Goal: Information Seeking & Learning: Learn about a topic

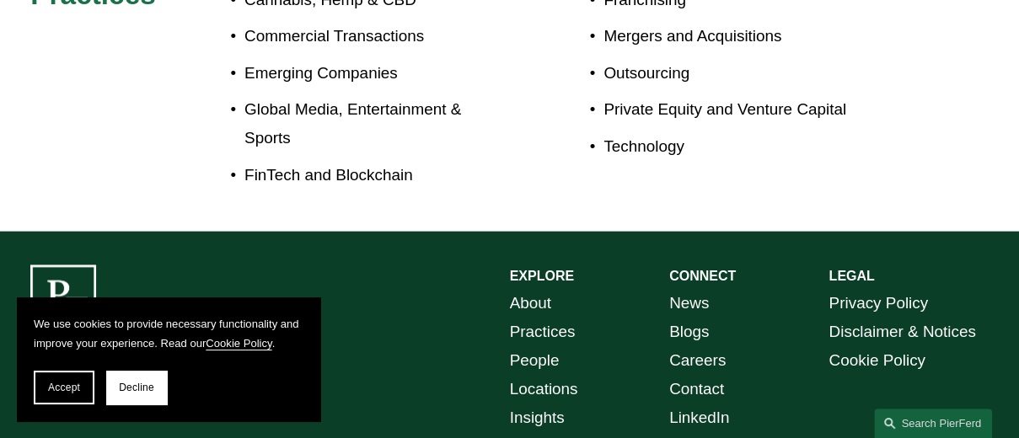
scroll to position [1012, 0]
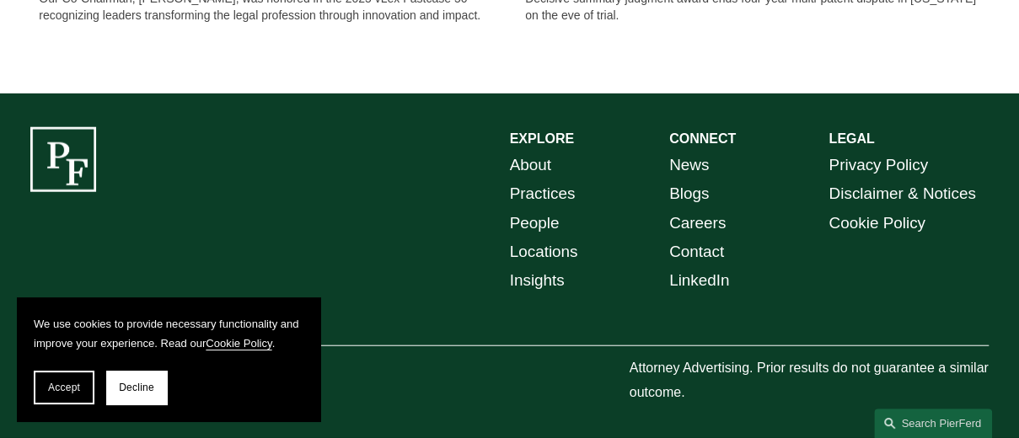
scroll to position [1814, 0]
click at [550, 191] on link "Practices" at bounding box center [543, 194] width 66 height 29
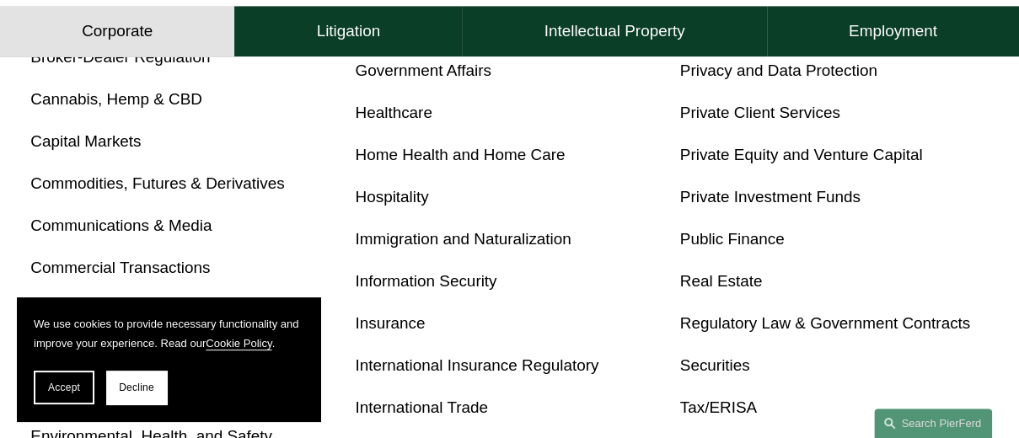
scroll to position [843, 0]
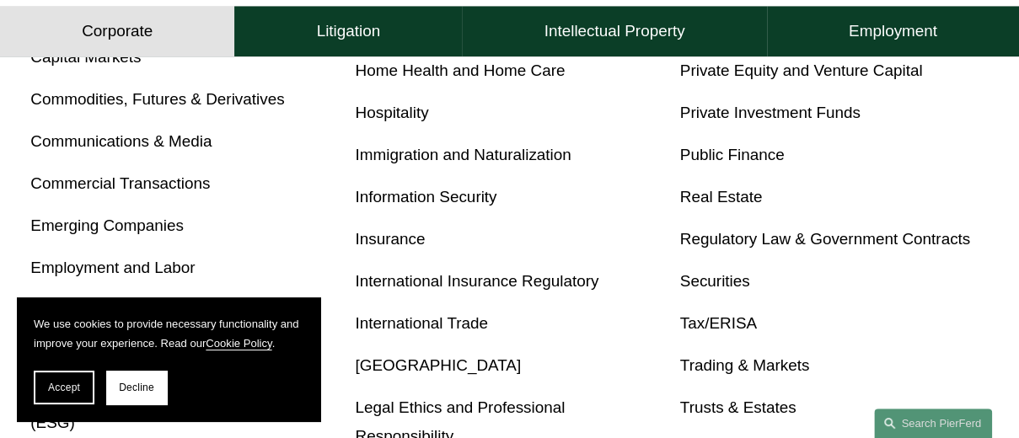
click at [158, 232] on link "Emerging Companies" at bounding box center [106, 226] width 153 height 18
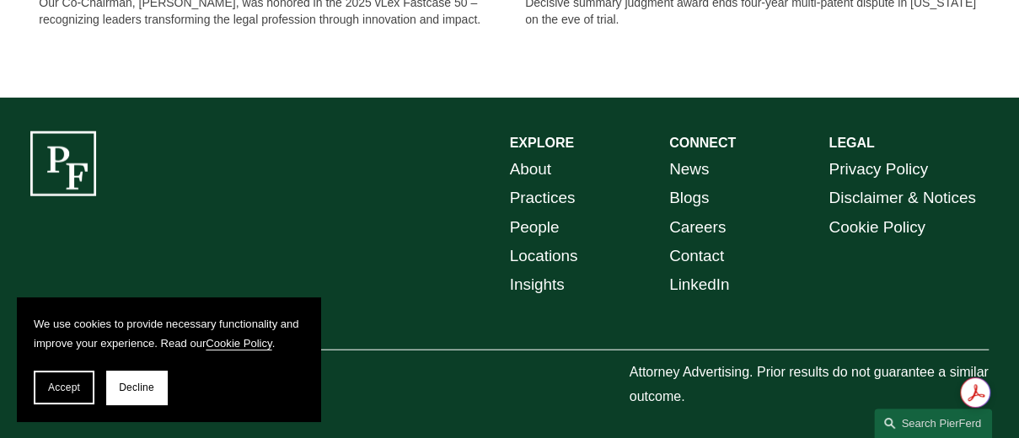
scroll to position [1814, 0]
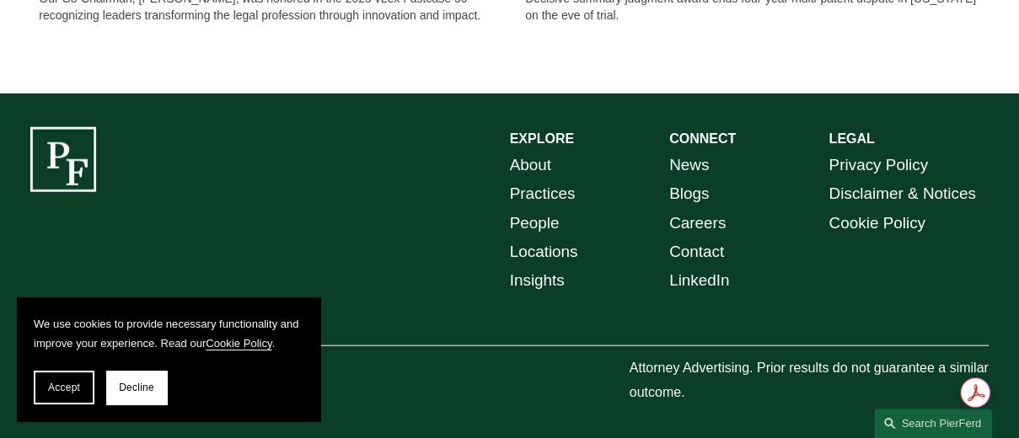
click at [542, 218] on link "People" at bounding box center [535, 223] width 50 height 29
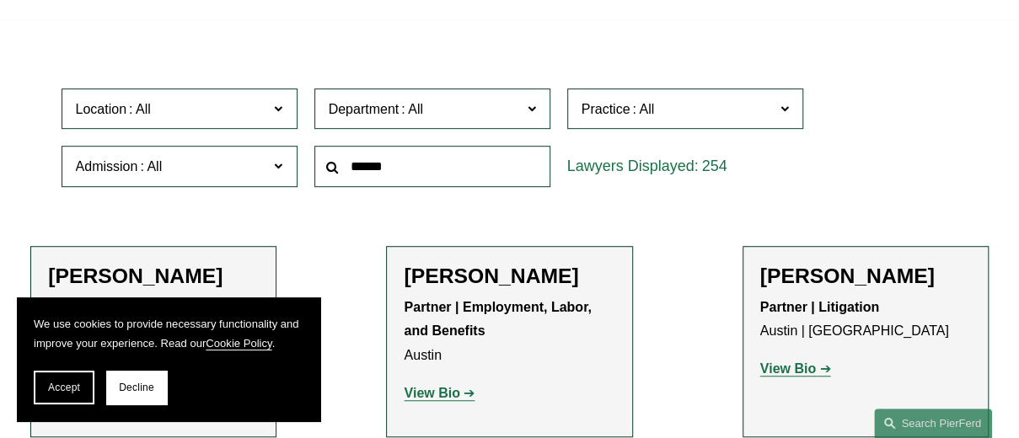
scroll to position [422, 0]
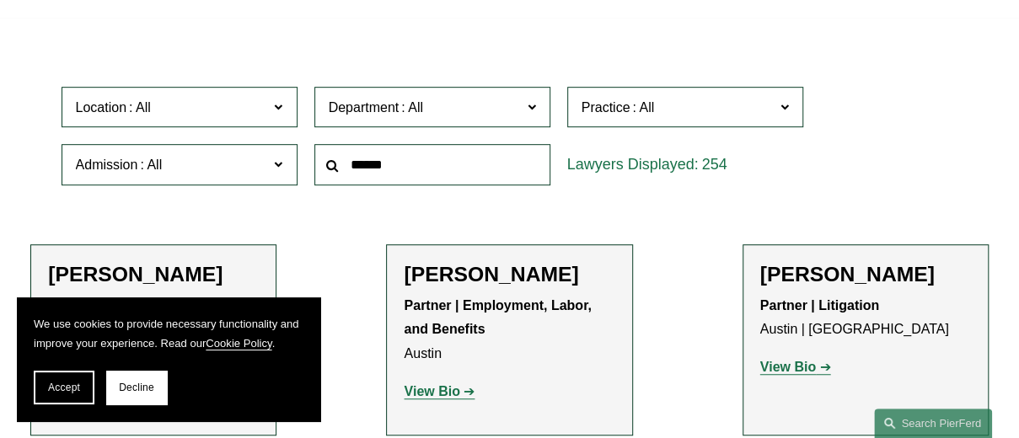
click at [530, 110] on span at bounding box center [531, 106] width 8 height 22
drag, startPoint x: 749, startPoint y: 212, endPoint x: 619, endPoint y: 205, distance: 130.8
click at [0, 0] on link "Corporate" at bounding box center [0, 0] width 0 height 0
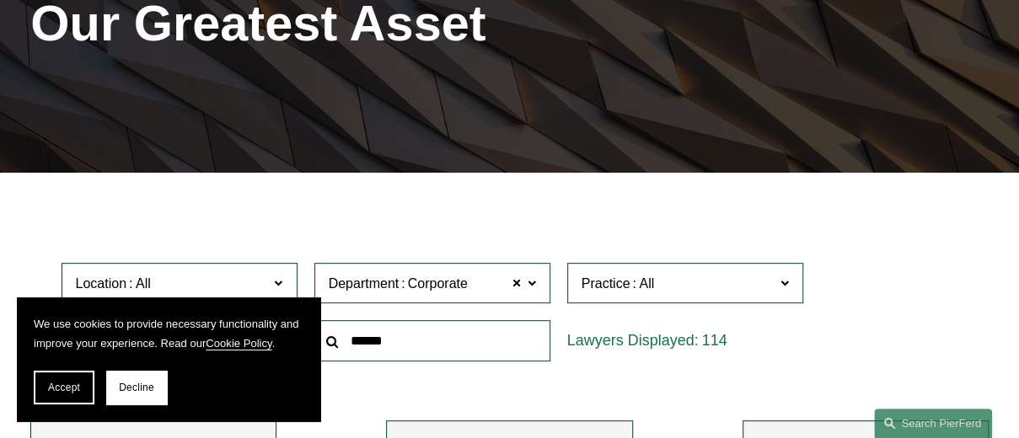
scroll to position [242, 0]
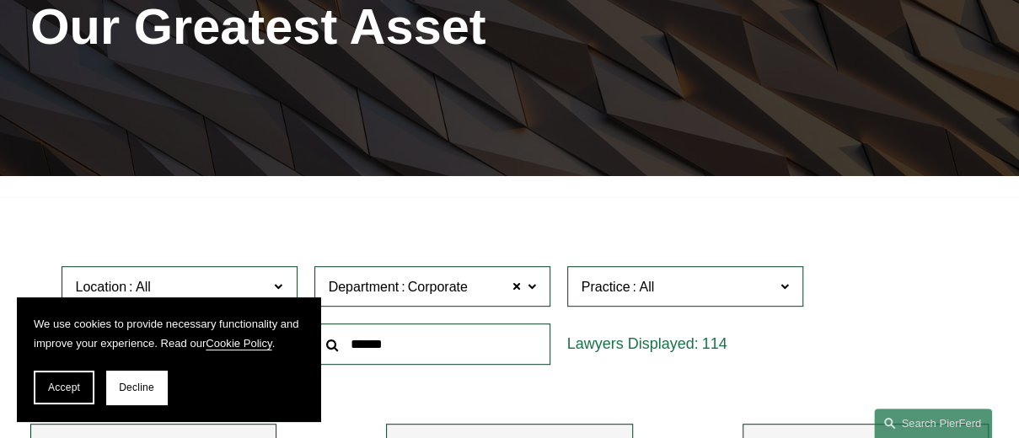
click at [368, 170] on div "PEOPLE Our Greatest Asset" at bounding box center [509, 39] width 1019 height 273
click at [389, 342] on input "text" at bounding box center [432, 344] width 236 height 41
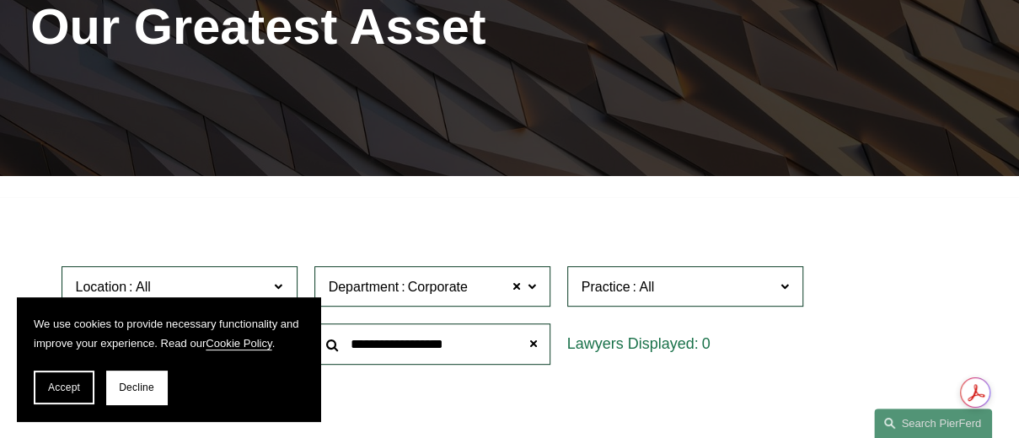
type input "**********"
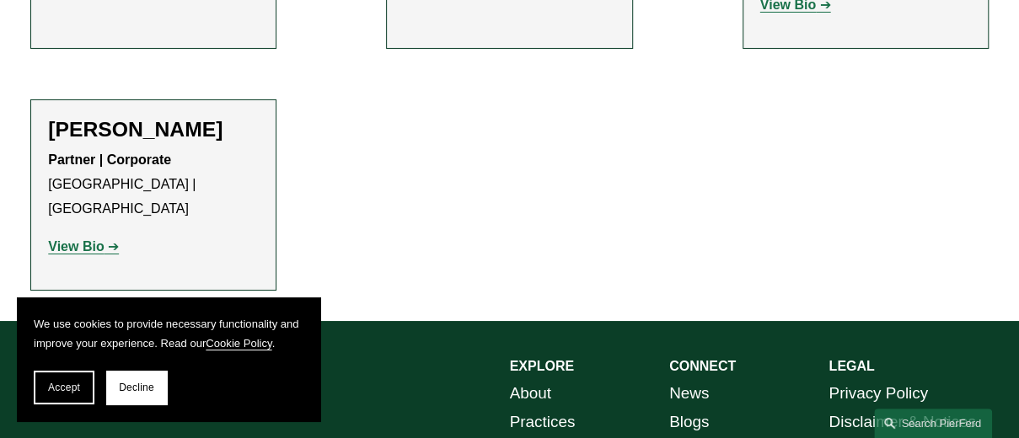
scroll to position [2855, 0]
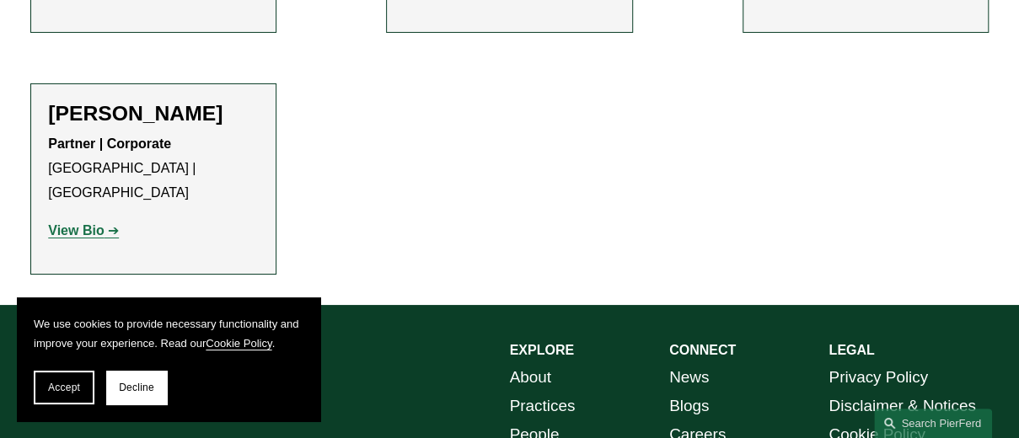
click at [77, 223] on strong "View Bio" at bounding box center [76, 230] width 56 height 14
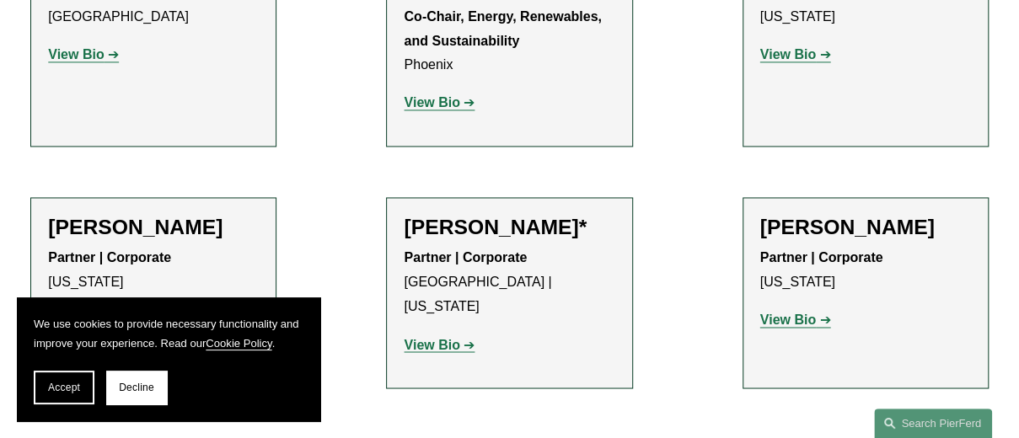
scroll to position [1254, 0]
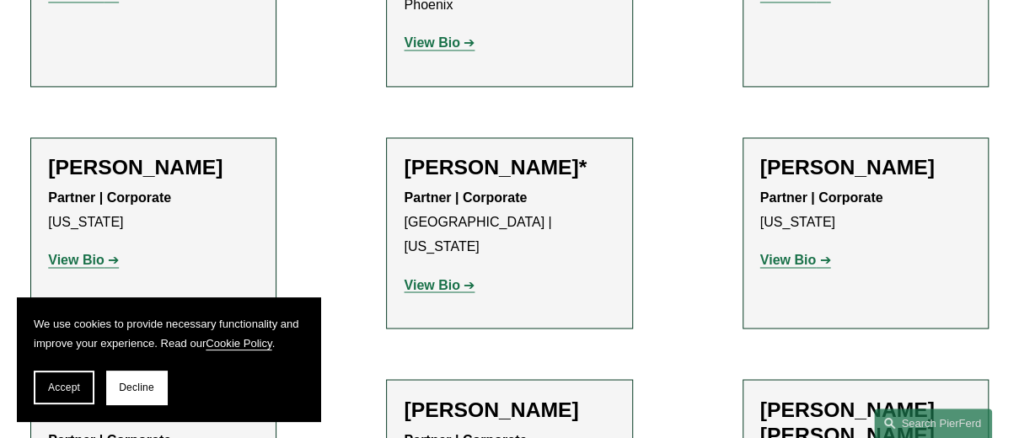
click at [449, 277] on strong "View Bio" at bounding box center [432, 284] width 56 height 14
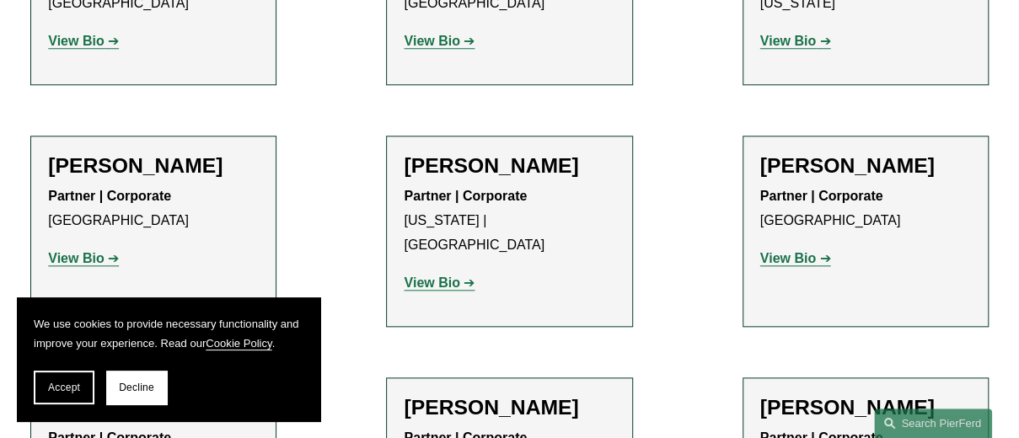
scroll to position [663, 0]
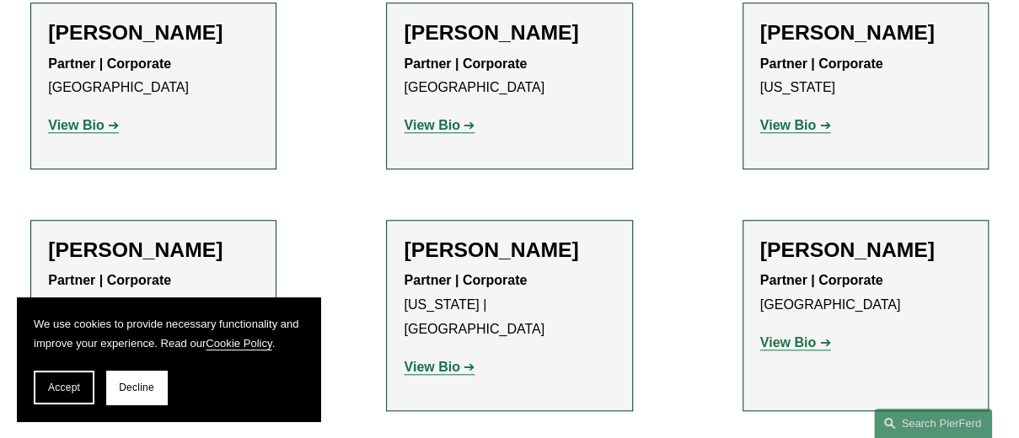
click at [447, 131] on strong "View Bio" at bounding box center [432, 125] width 56 height 14
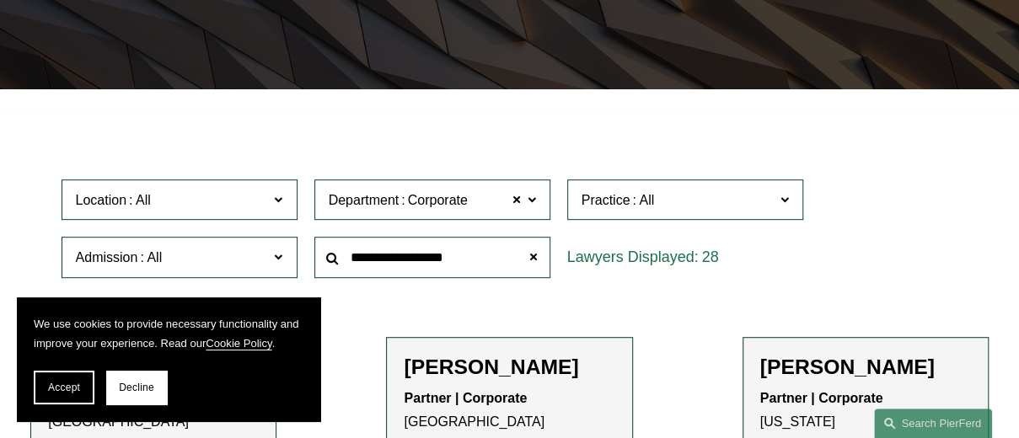
scroll to position [326, 0]
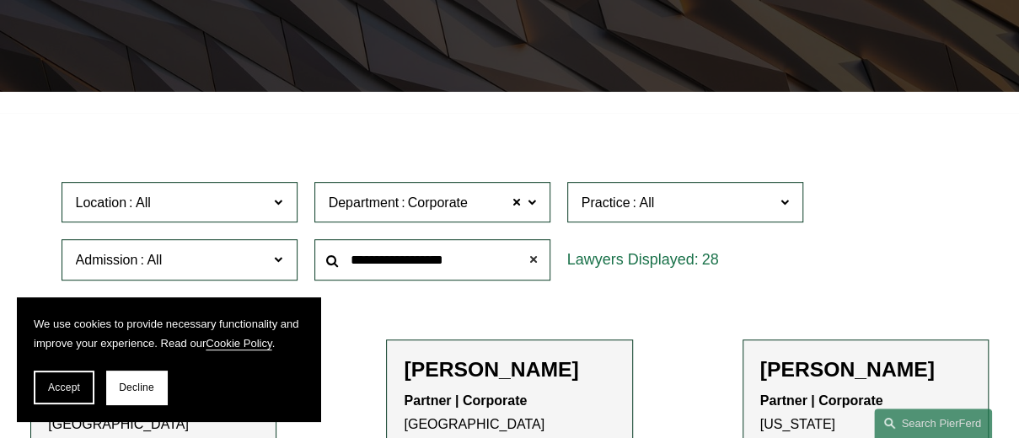
click at [533, 261] on span at bounding box center [533, 261] width 34 height 34
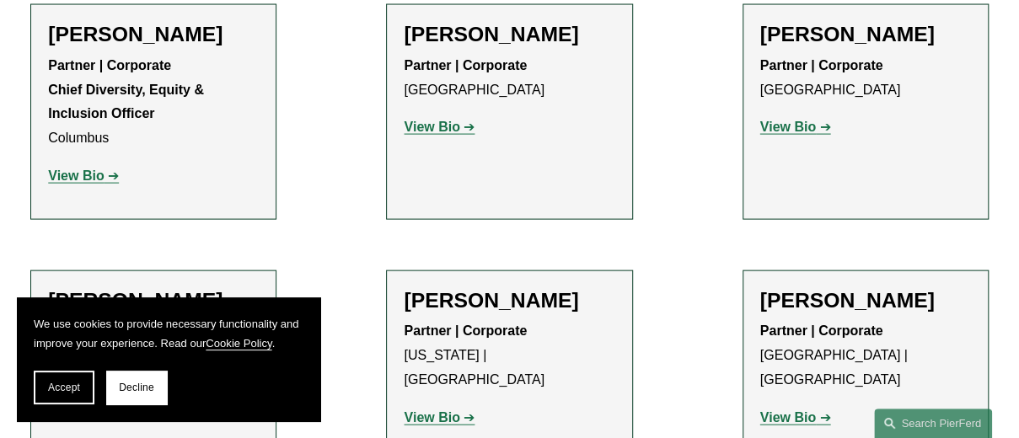
scroll to position [1675, 0]
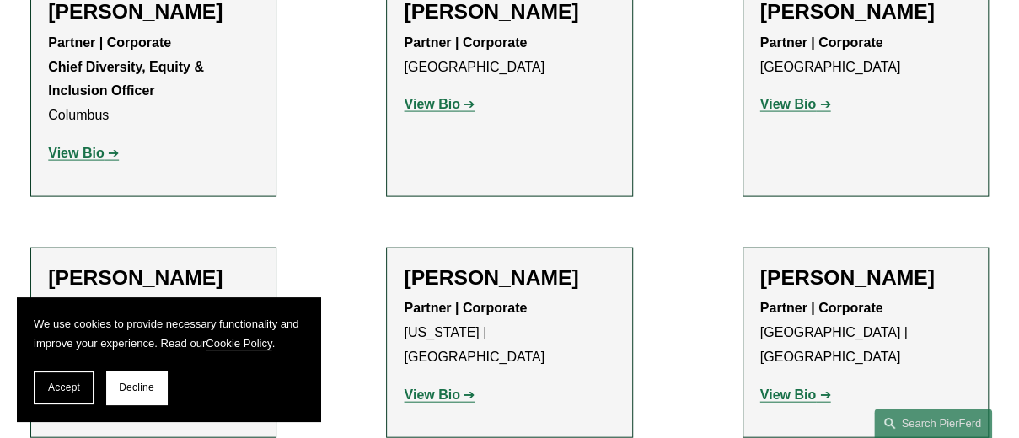
click at [808, 109] on strong "View Bio" at bounding box center [788, 104] width 56 height 14
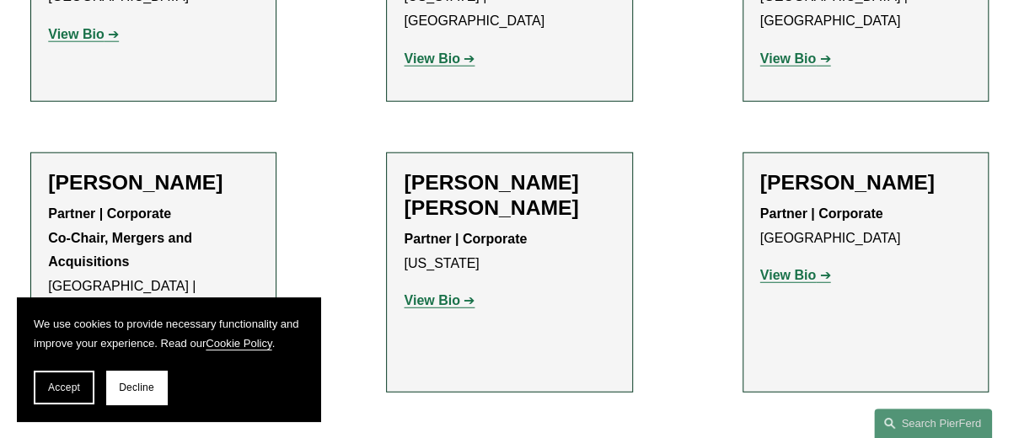
scroll to position [2012, 0]
click at [803, 267] on strong "View Bio" at bounding box center [788, 274] width 56 height 14
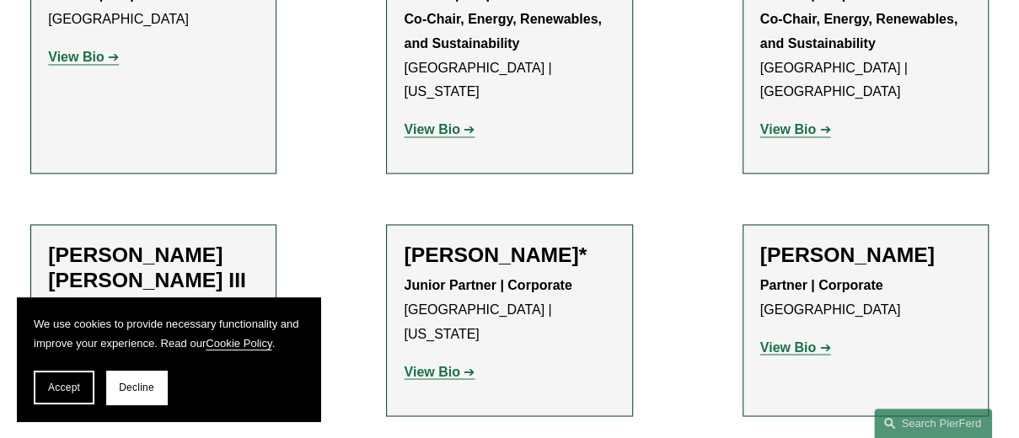
scroll to position [7408, 0]
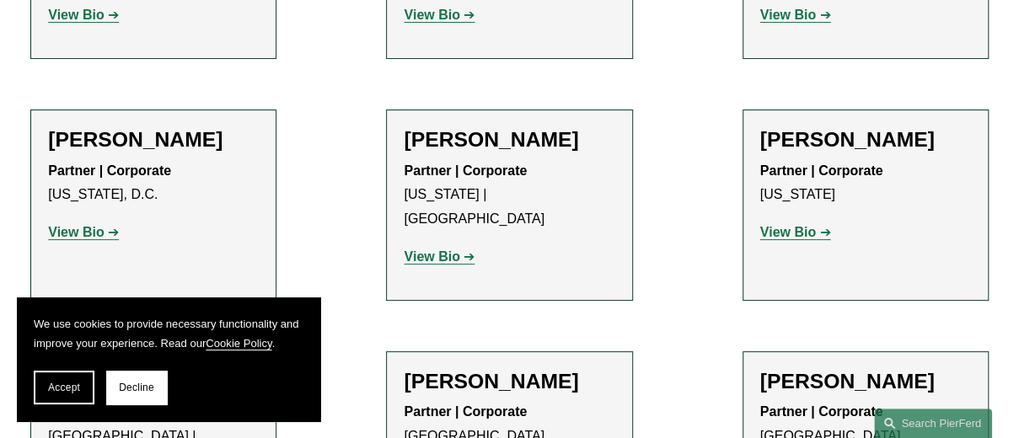
scroll to position [9178, 0]
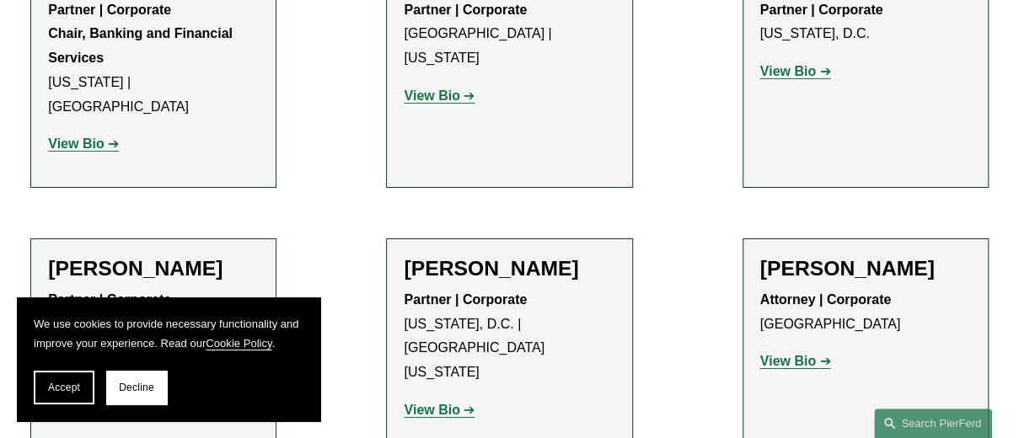
scroll to position [2940, 0]
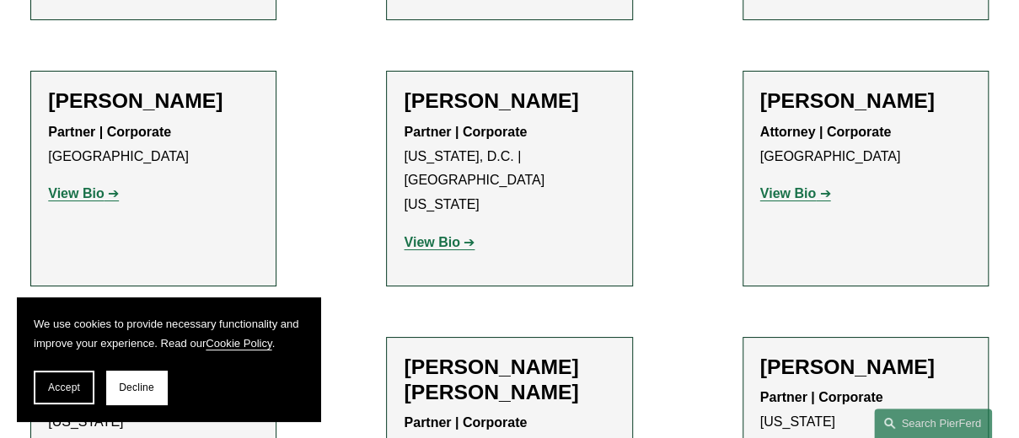
click at [459, 235] on link "View Bio" at bounding box center [439, 242] width 71 height 14
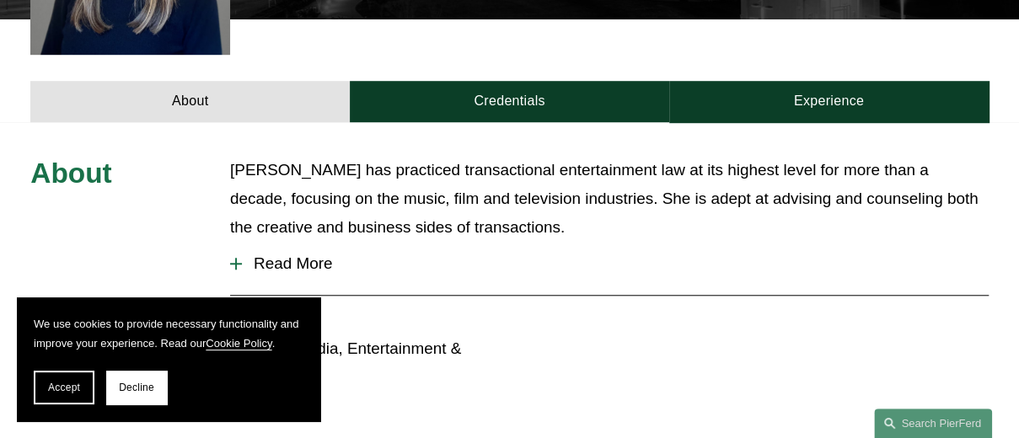
scroll to position [84, 0]
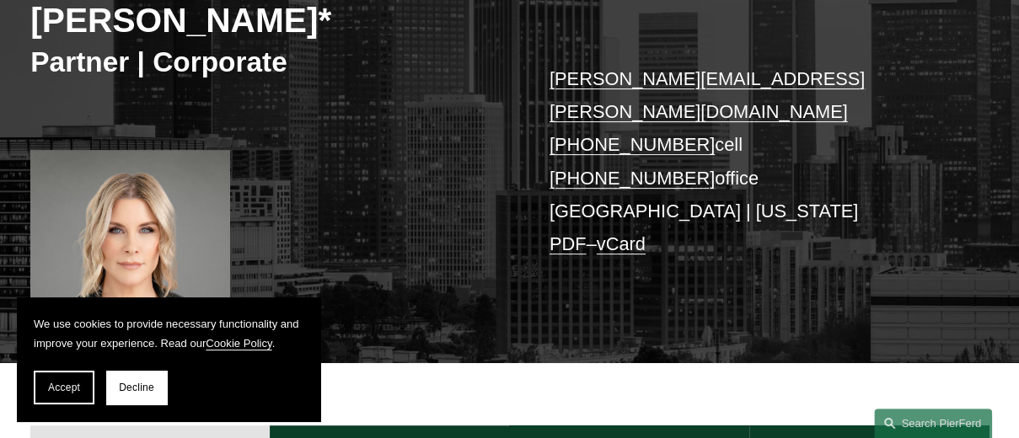
scroll to position [337, 0]
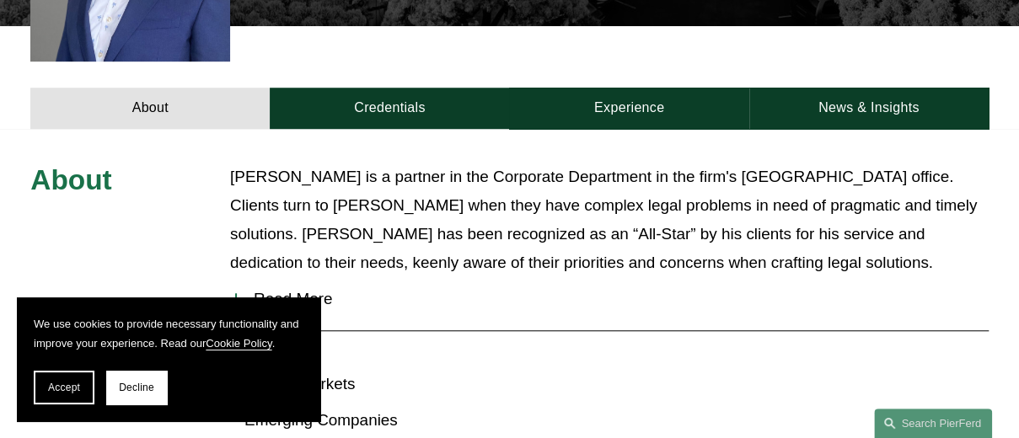
scroll to position [590, 0]
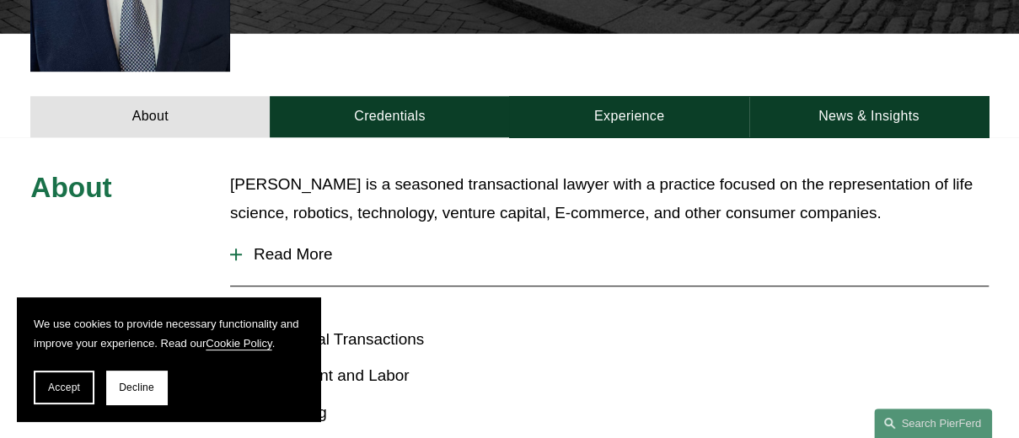
scroll to position [506, 0]
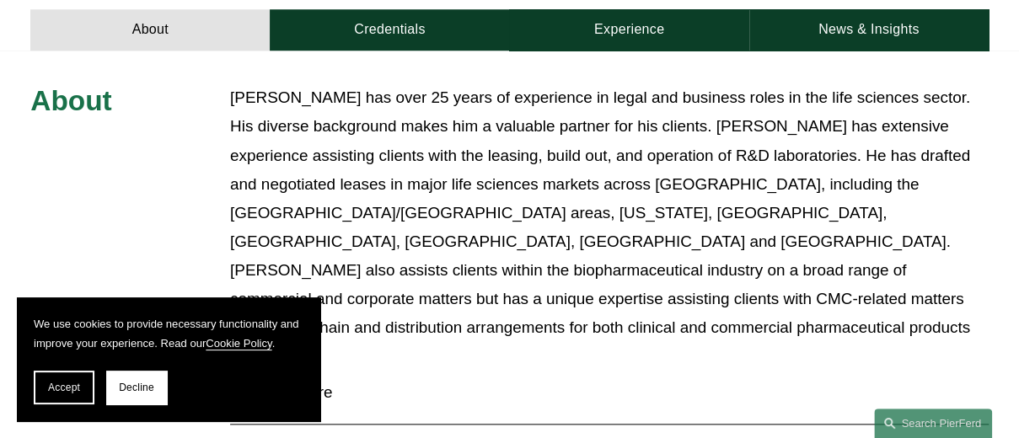
scroll to position [253, 0]
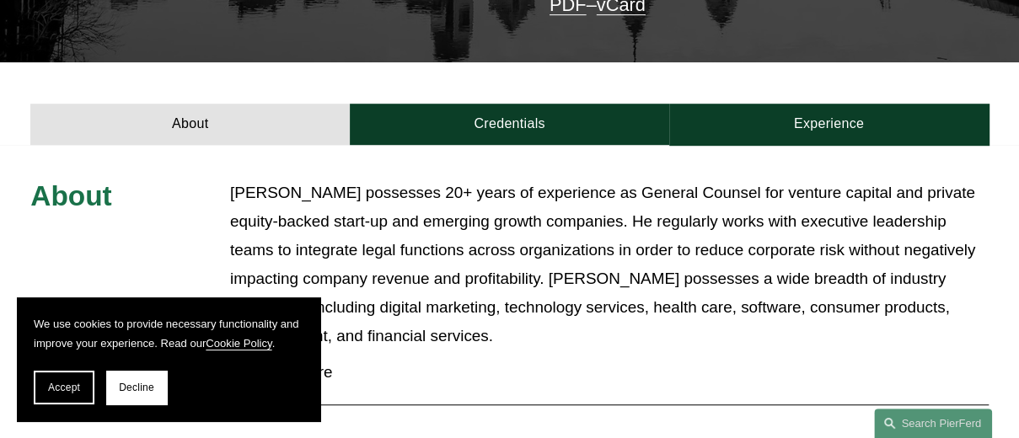
scroll to position [590, 0]
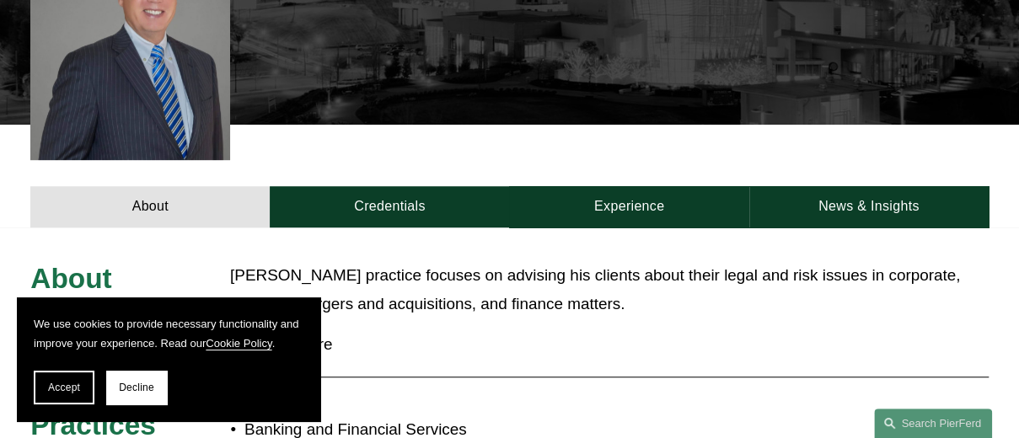
scroll to position [506, 0]
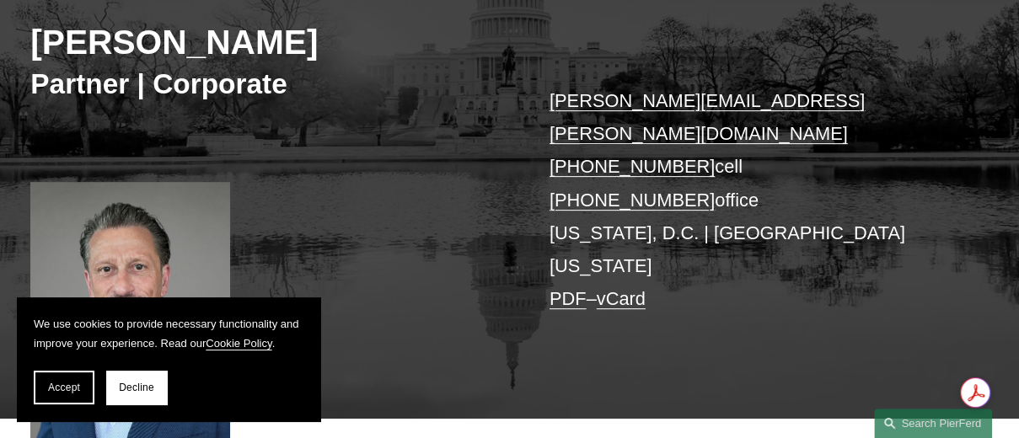
scroll to position [253, 0]
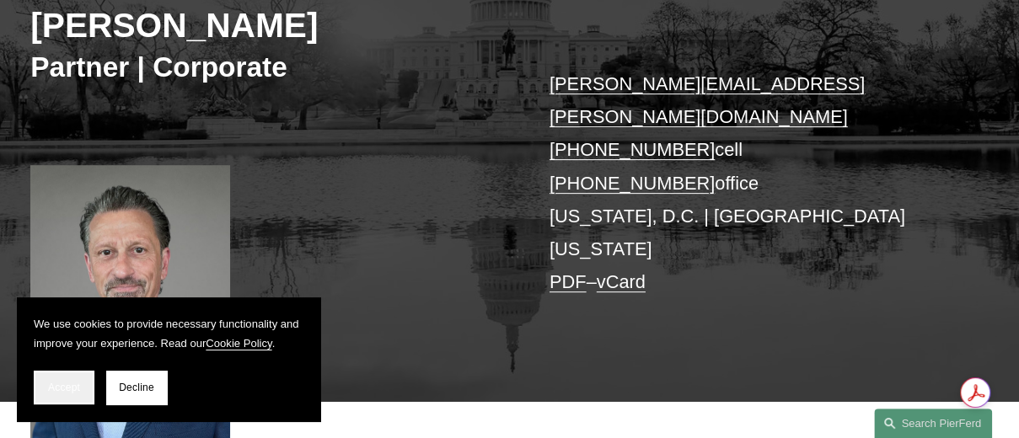
click at [44, 395] on button "Accept" at bounding box center [64, 388] width 61 height 34
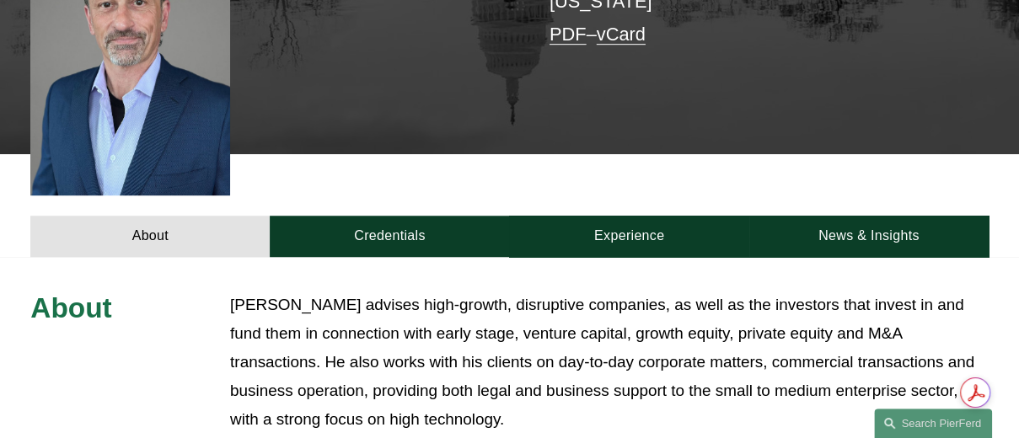
scroll to position [506, 0]
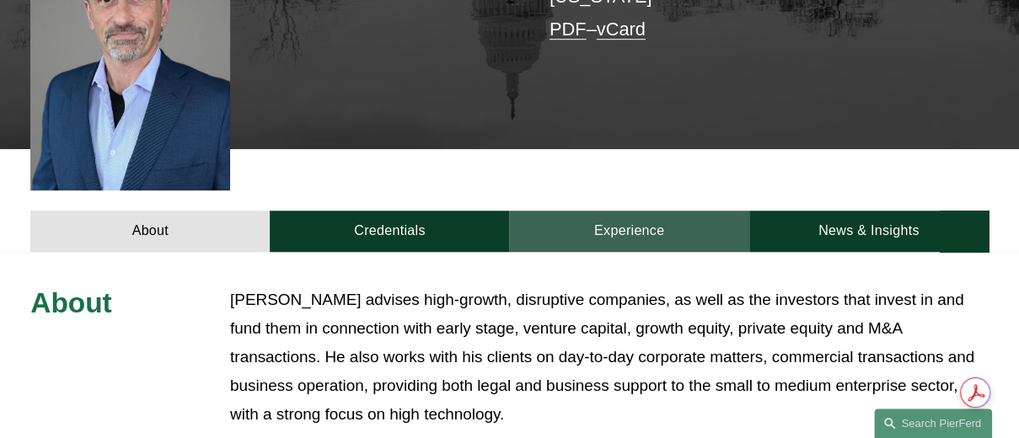
click at [635, 211] on link "Experience" at bounding box center [628, 231] width 239 height 41
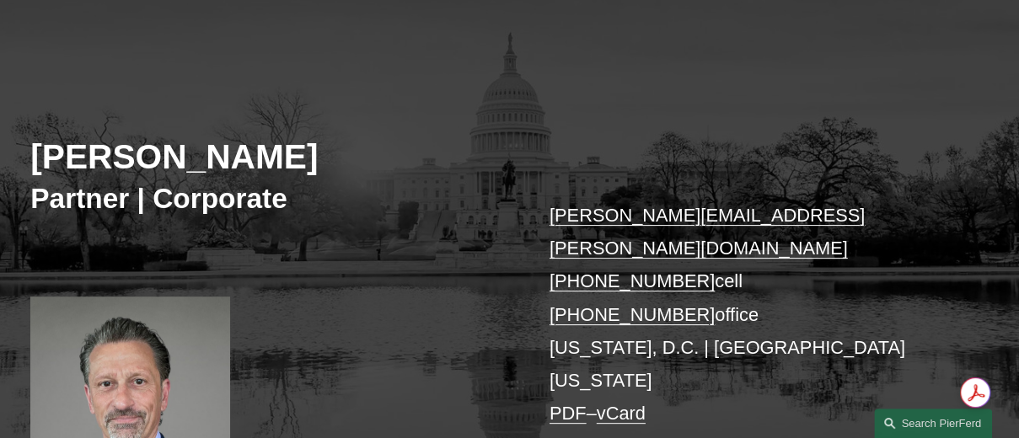
scroll to position [205, 0]
